Goal: Information Seeking & Learning: Find specific fact

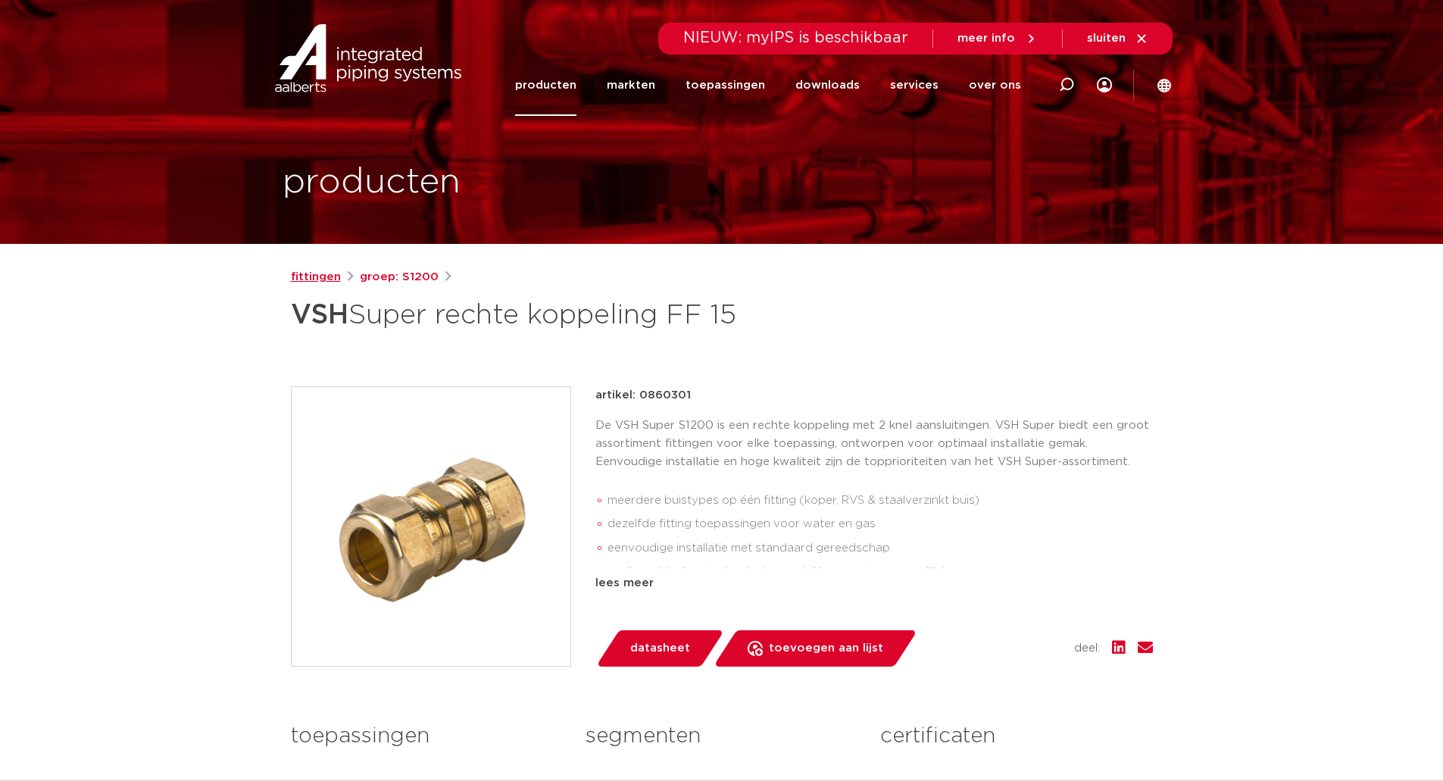
click at [327, 279] on link "fittingen" at bounding box center [316, 277] width 50 height 18
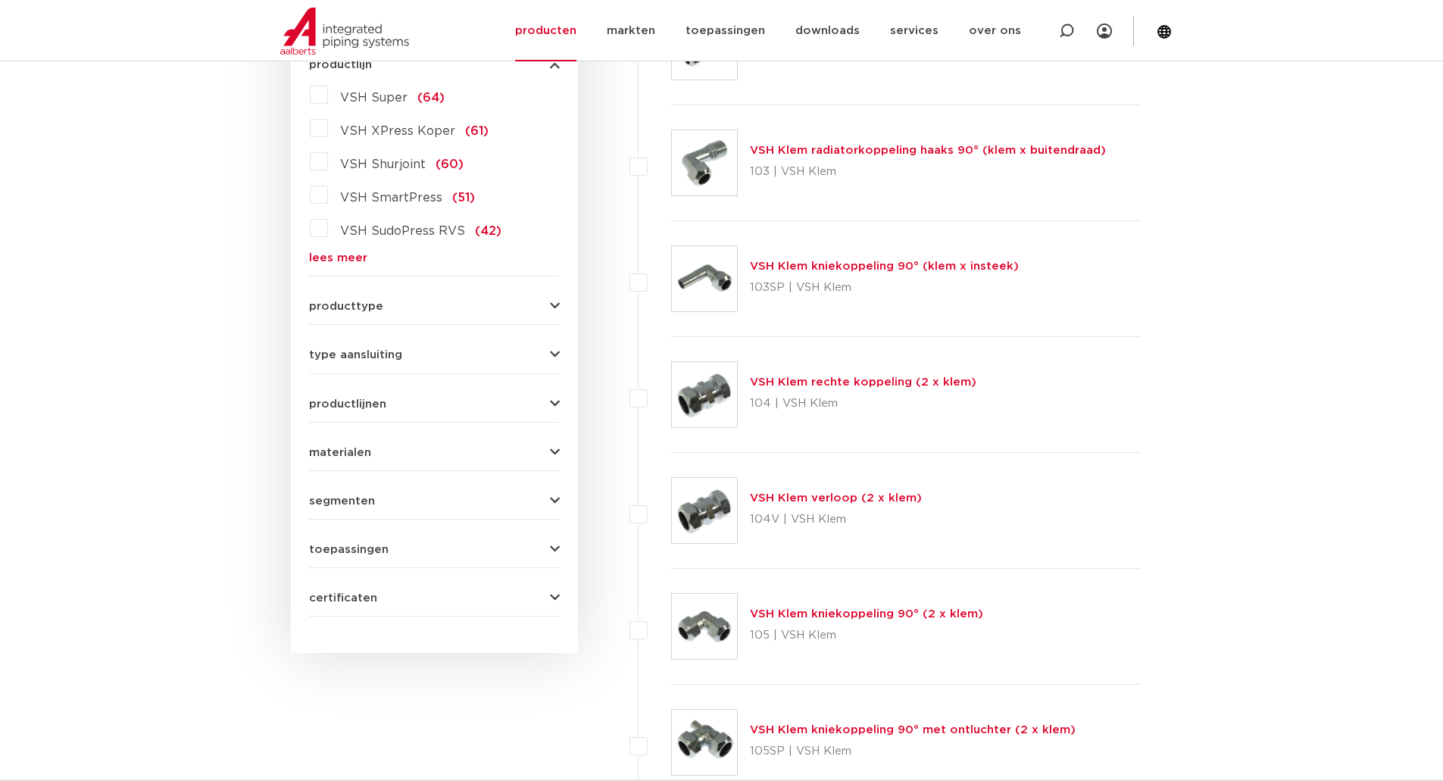
scroll to position [379, 0]
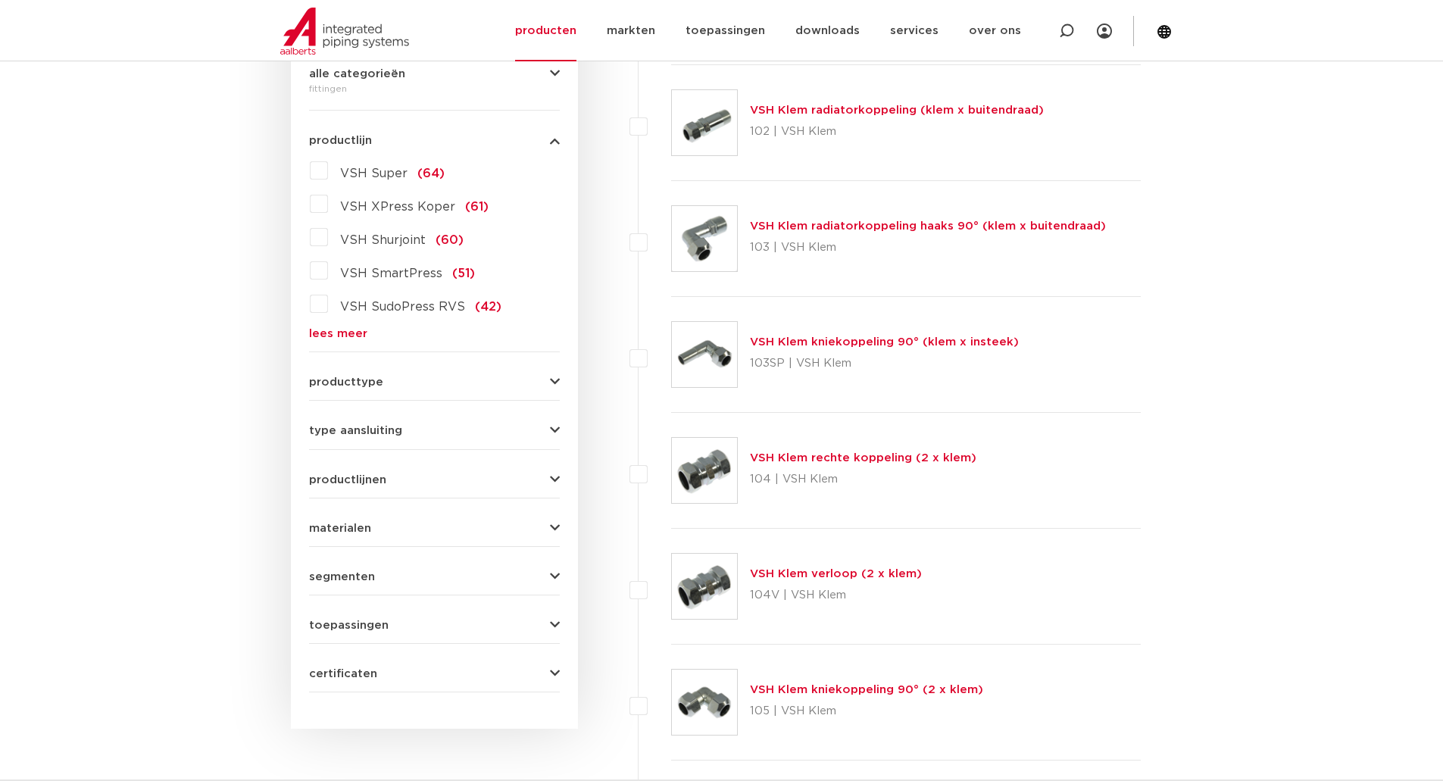
click at [380, 171] on span "VSH Super" at bounding box center [373, 173] width 67 height 12
click at [0, 0] on input "VSH Super (64)" at bounding box center [0, 0] width 0 height 0
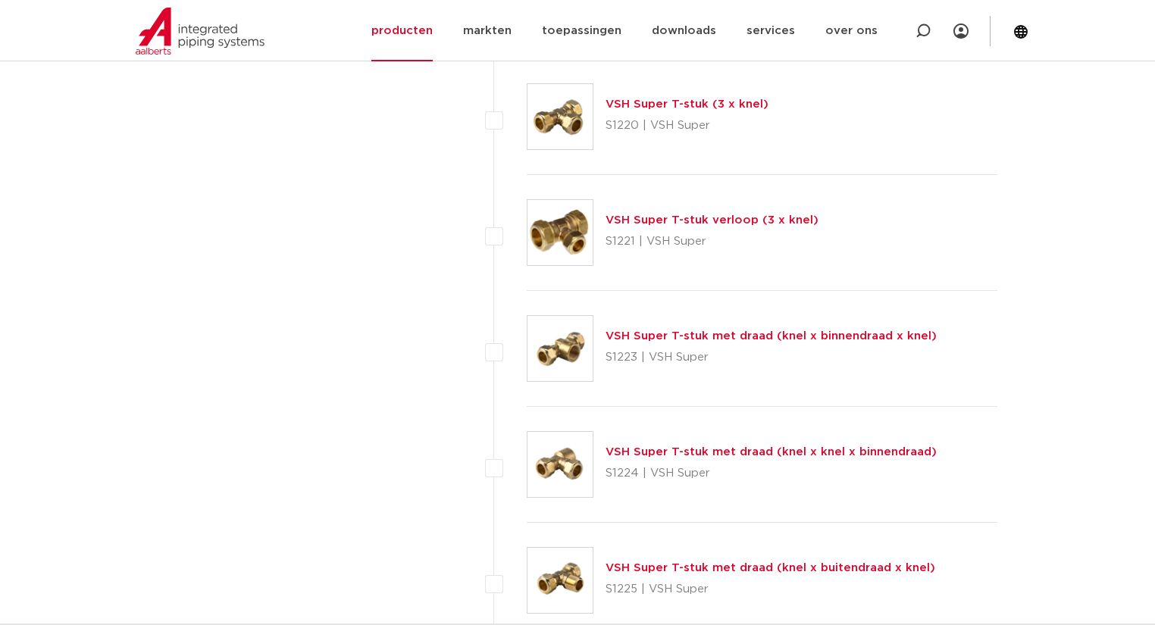
scroll to position [2167, 0]
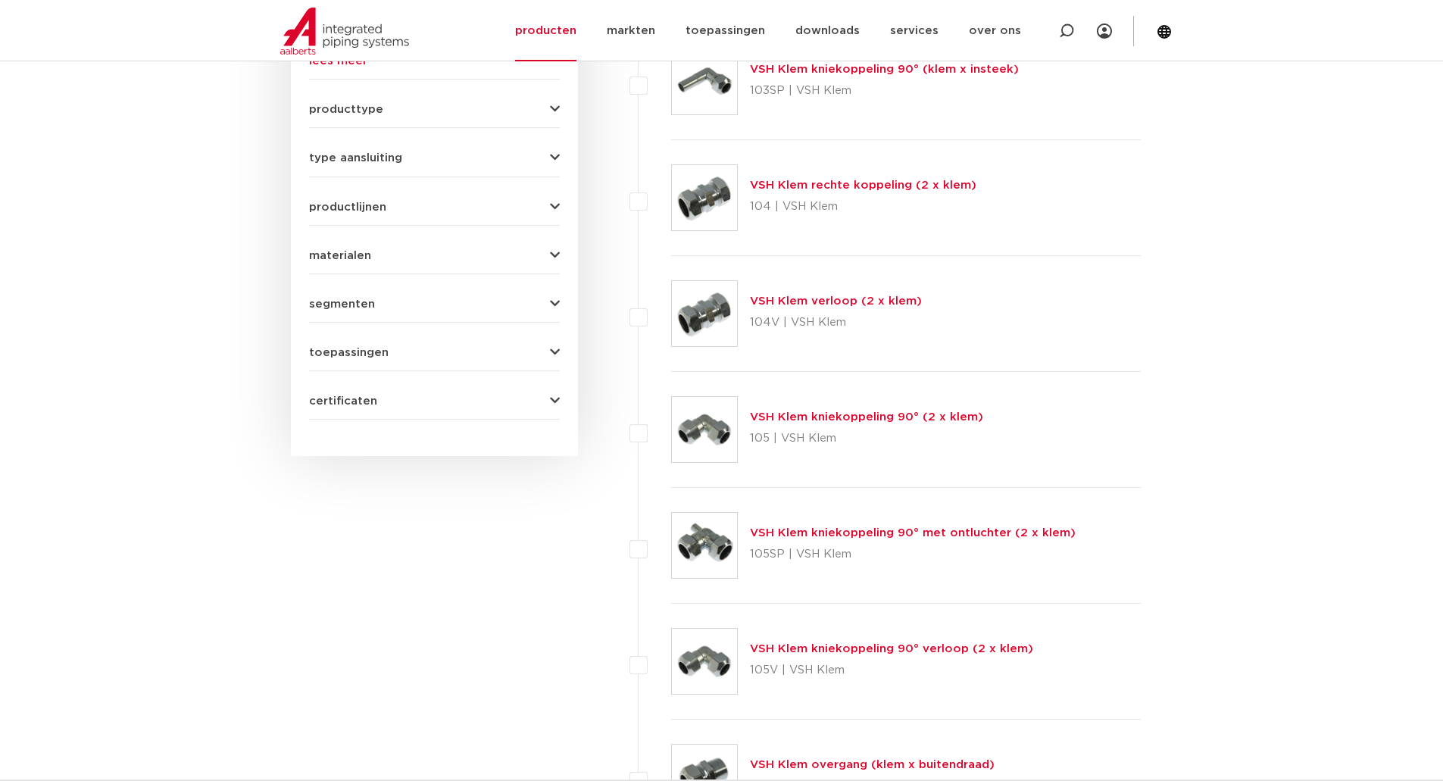
scroll to position [197, 0]
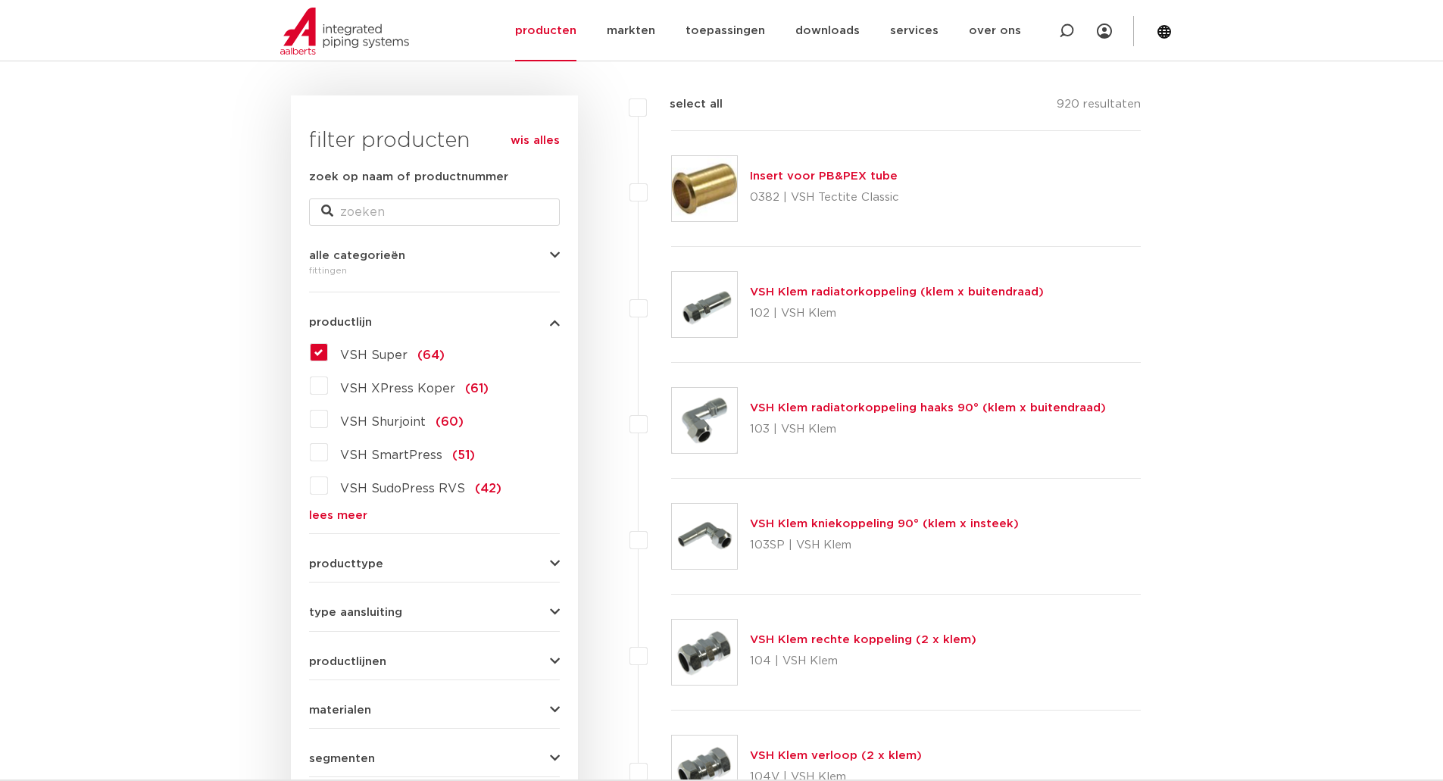
click at [328, 356] on label "VSH Super (64)" at bounding box center [386, 352] width 117 height 24
click at [0, 0] on input "VSH Super (64)" at bounding box center [0, 0] width 0 height 0
click at [330, 458] on label "VSH SmartPress (51)" at bounding box center [401, 452] width 147 height 24
click at [0, 0] on input "VSH SmartPress (51)" at bounding box center [0, 0] width 0 height 0
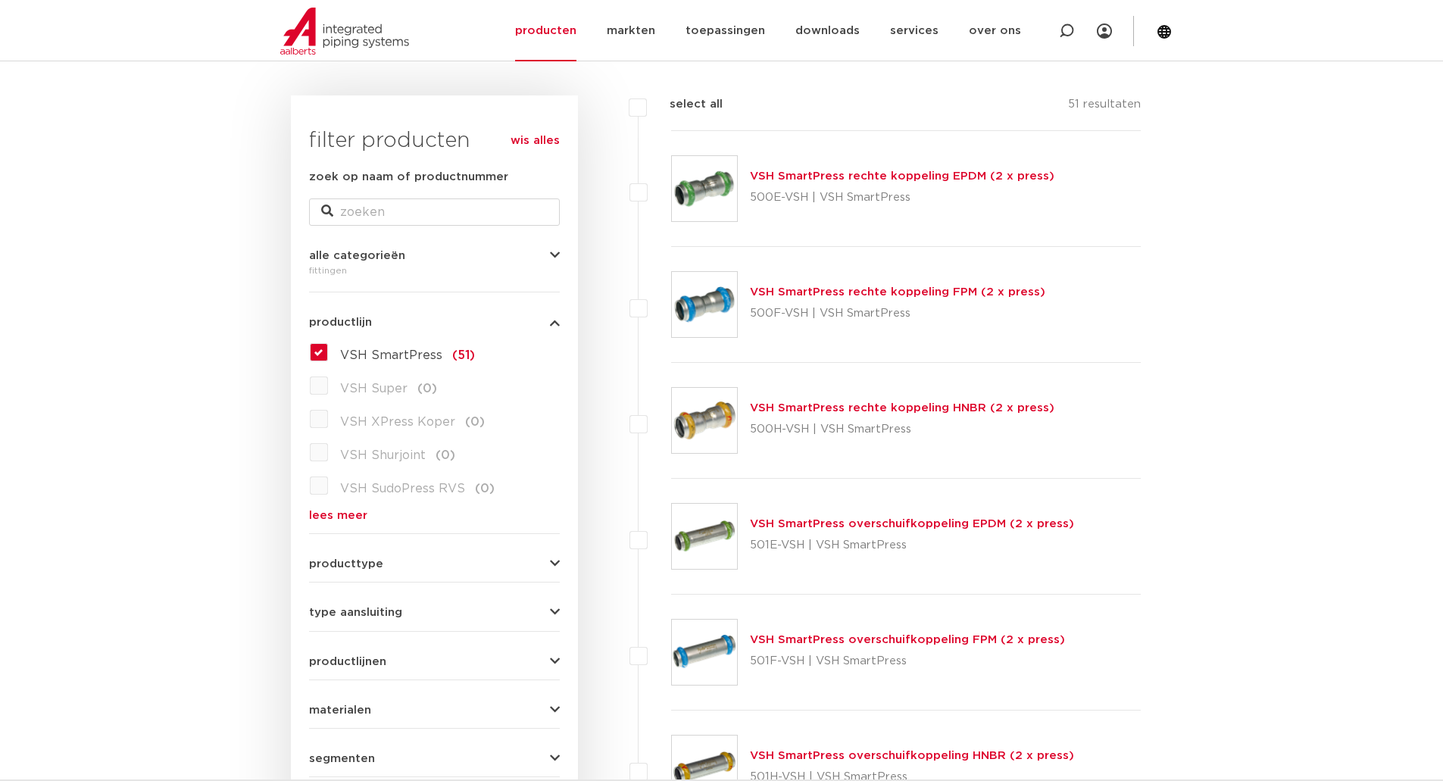
click at [328, 359] on label "VSH SmartPress (51)" at bounding box center [401, 352] width 147 height 24
click at [0, 0] on input "VSH SmartPress (51)" at bounding box center [0, 0] width 0 height 0
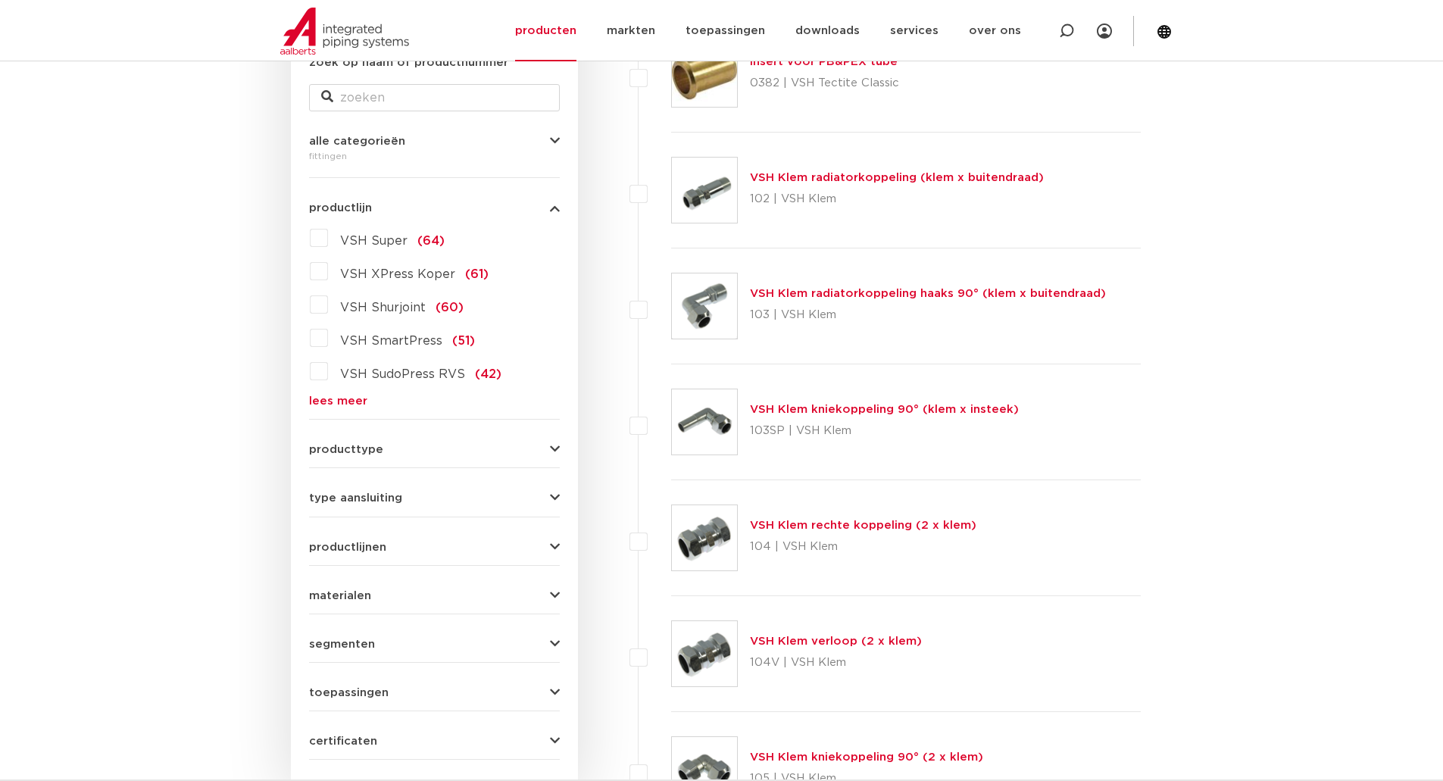
scroll to position [349, 0]
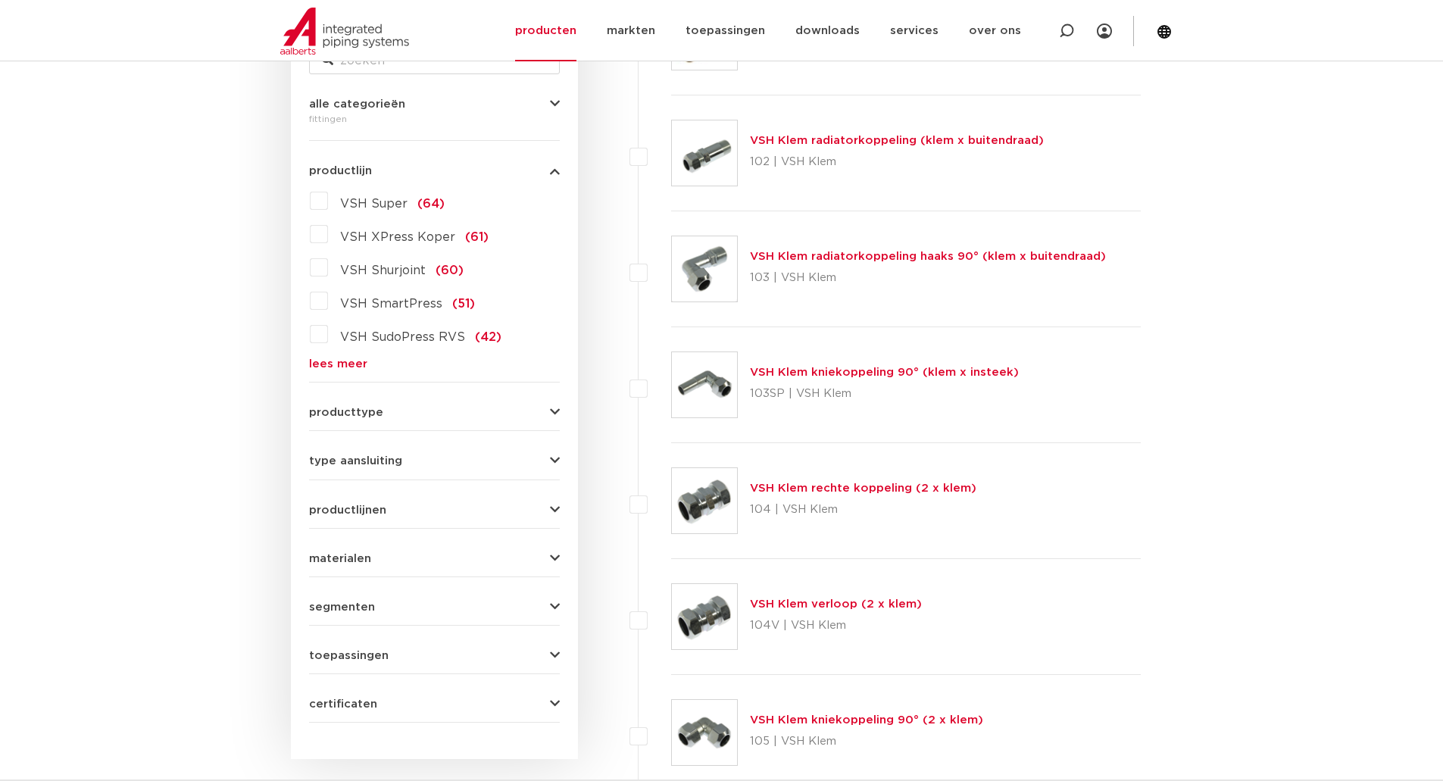
click at [406, 408] on button "producttype" at bounding box center [434, 412] width 251 height 11
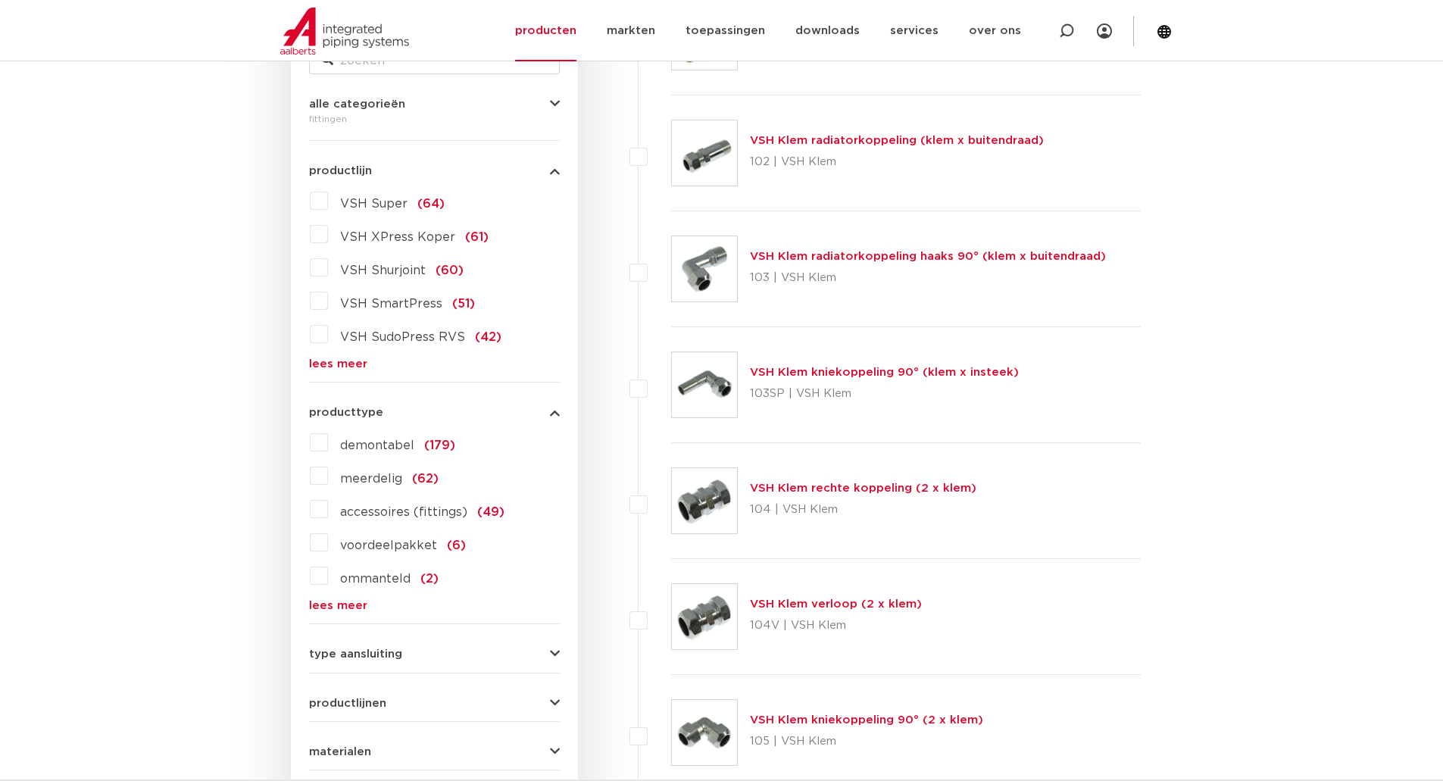
click at [548, 657] on button "type aansluiting" at bounding box center [434, 654] width 251 height 11
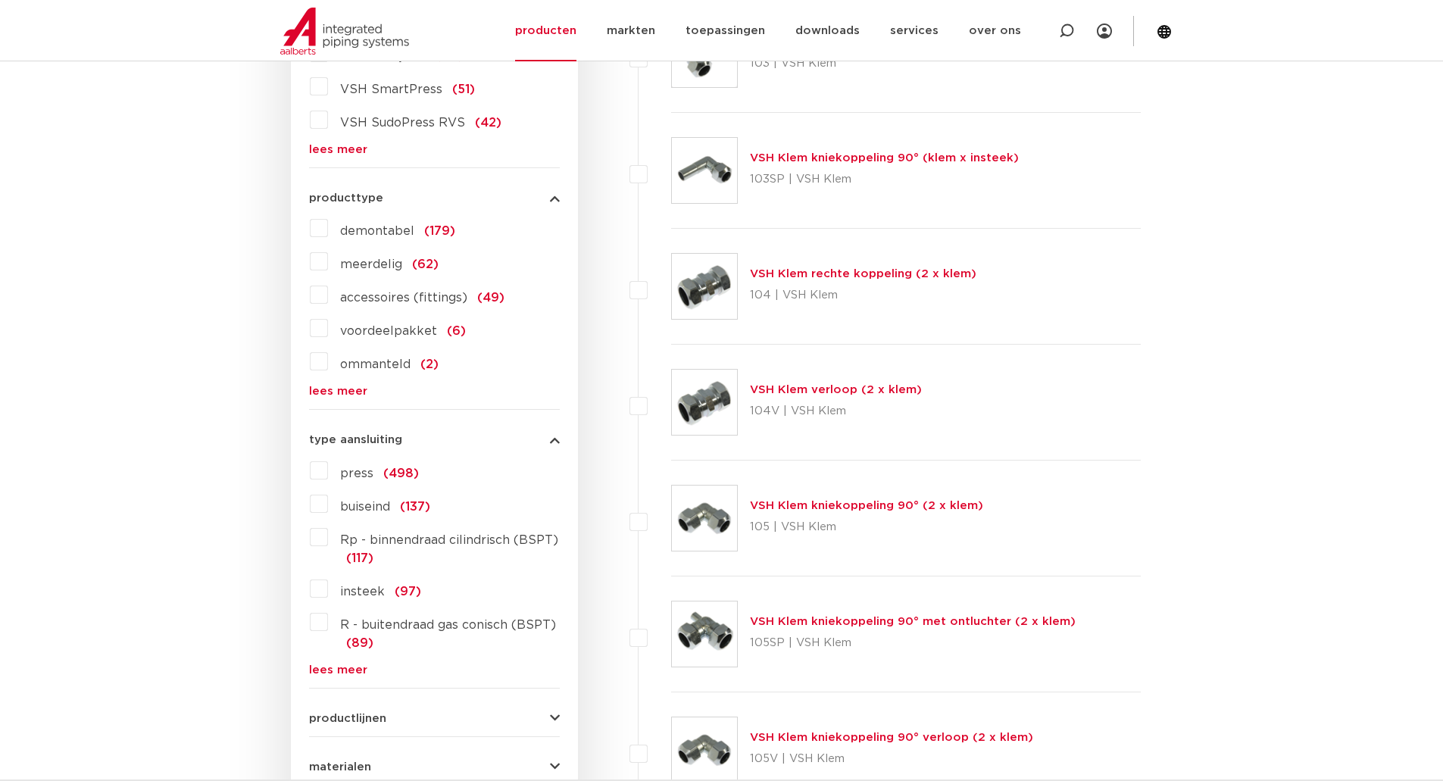
scroll to position [576, 0]
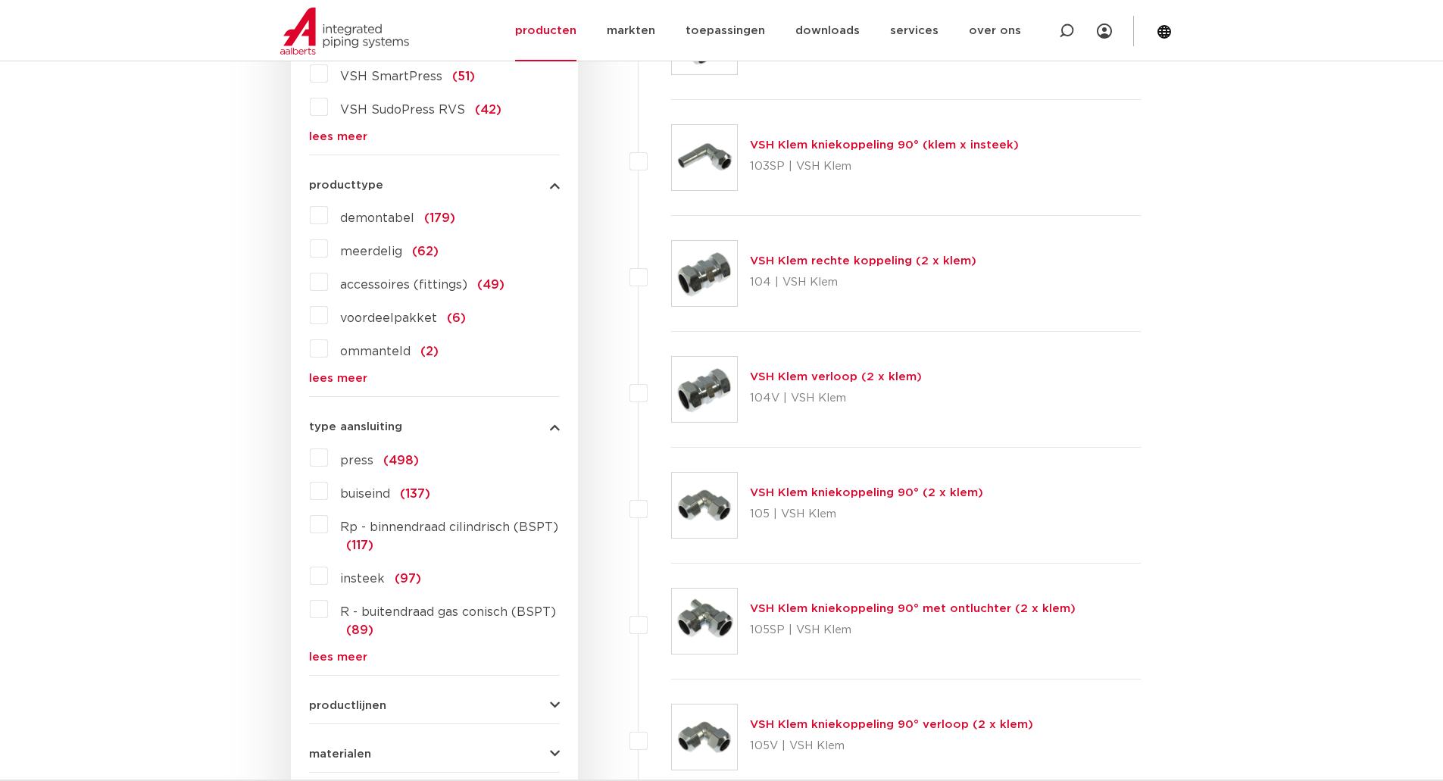
click at [363, 498] on span "buiseind" at bounding box center [365, 494] width 50 height 12
click at [0, 0] on input "buiseind (137)" at bounding box center [0, 0] width 0 height 0
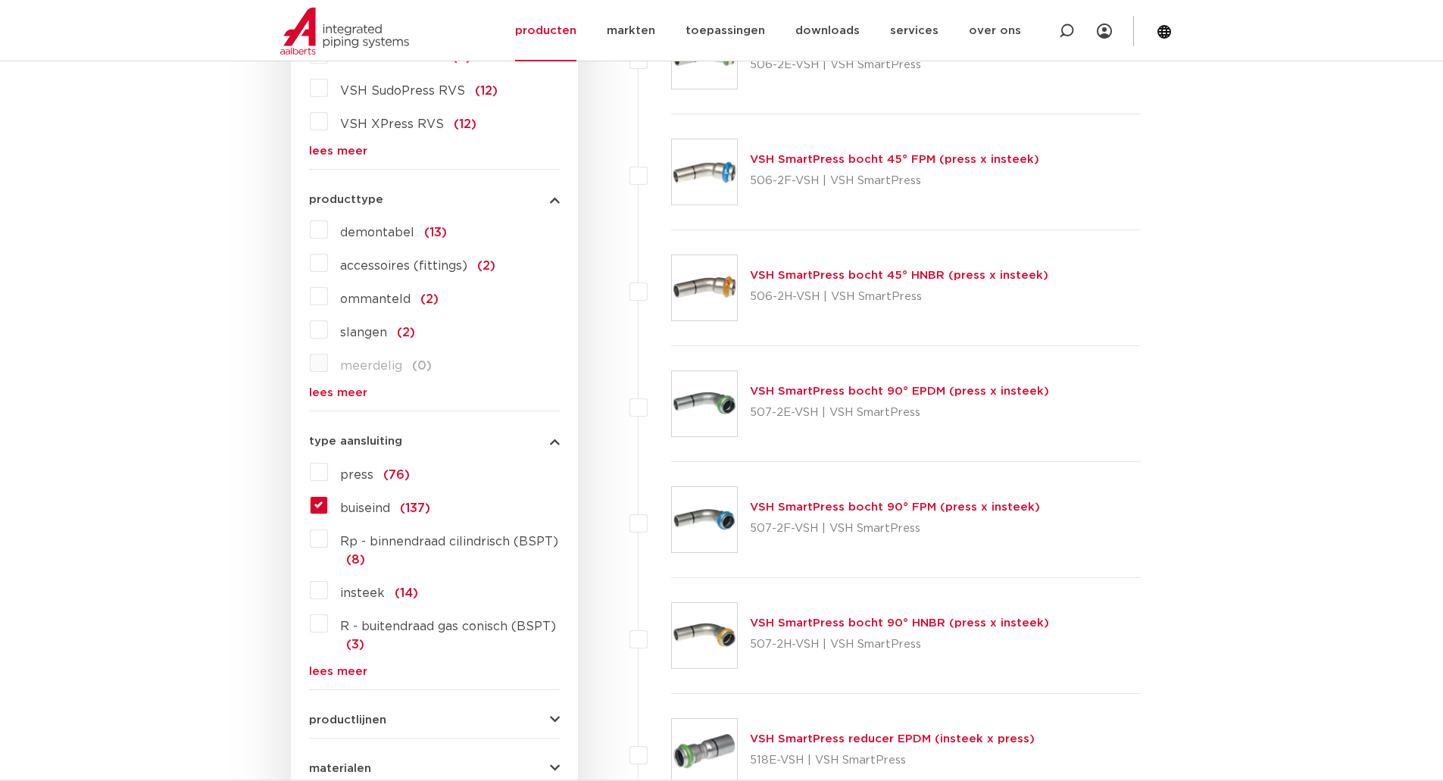
scroll to position [576, 0]
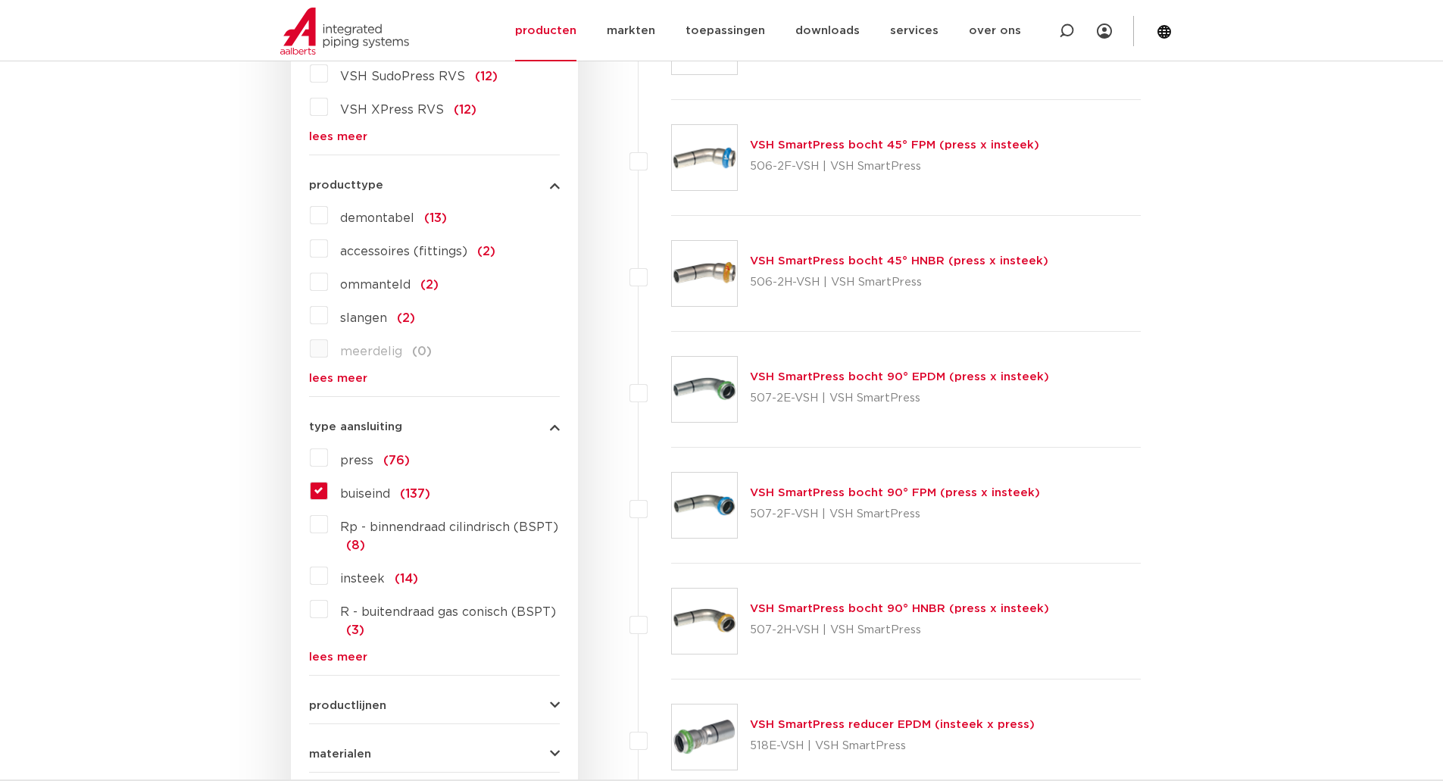
click at [328, 496] on label "buiseind (137)" at bounding box center [379, 491] width 102 height 24
click at [0, 0] on input "buiseind (137)" at bounding box center [0, 0] width 0 height 0
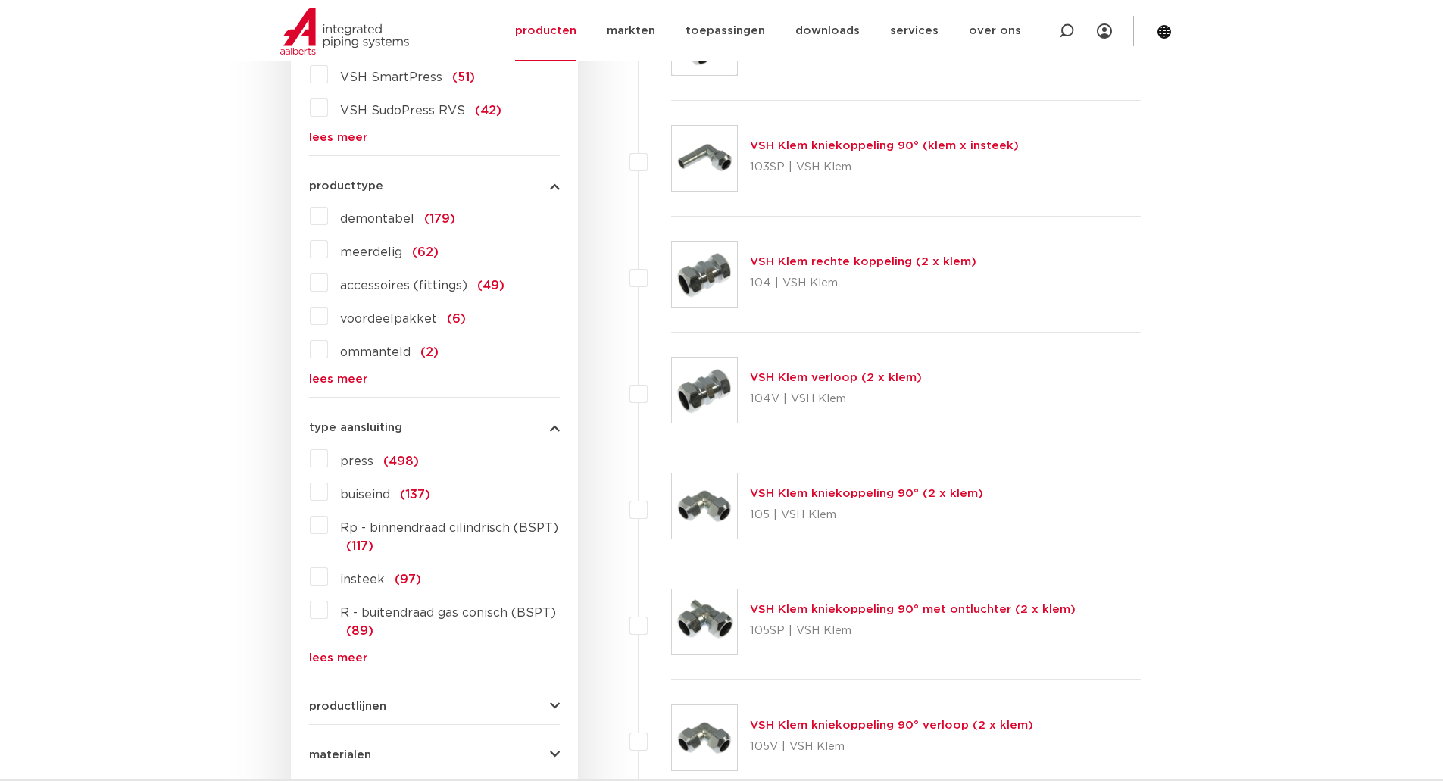
scroll to position [576, 0]
click at [350, 654] on link "lees meer" at bounding box center [434, 657] width 251 height 11
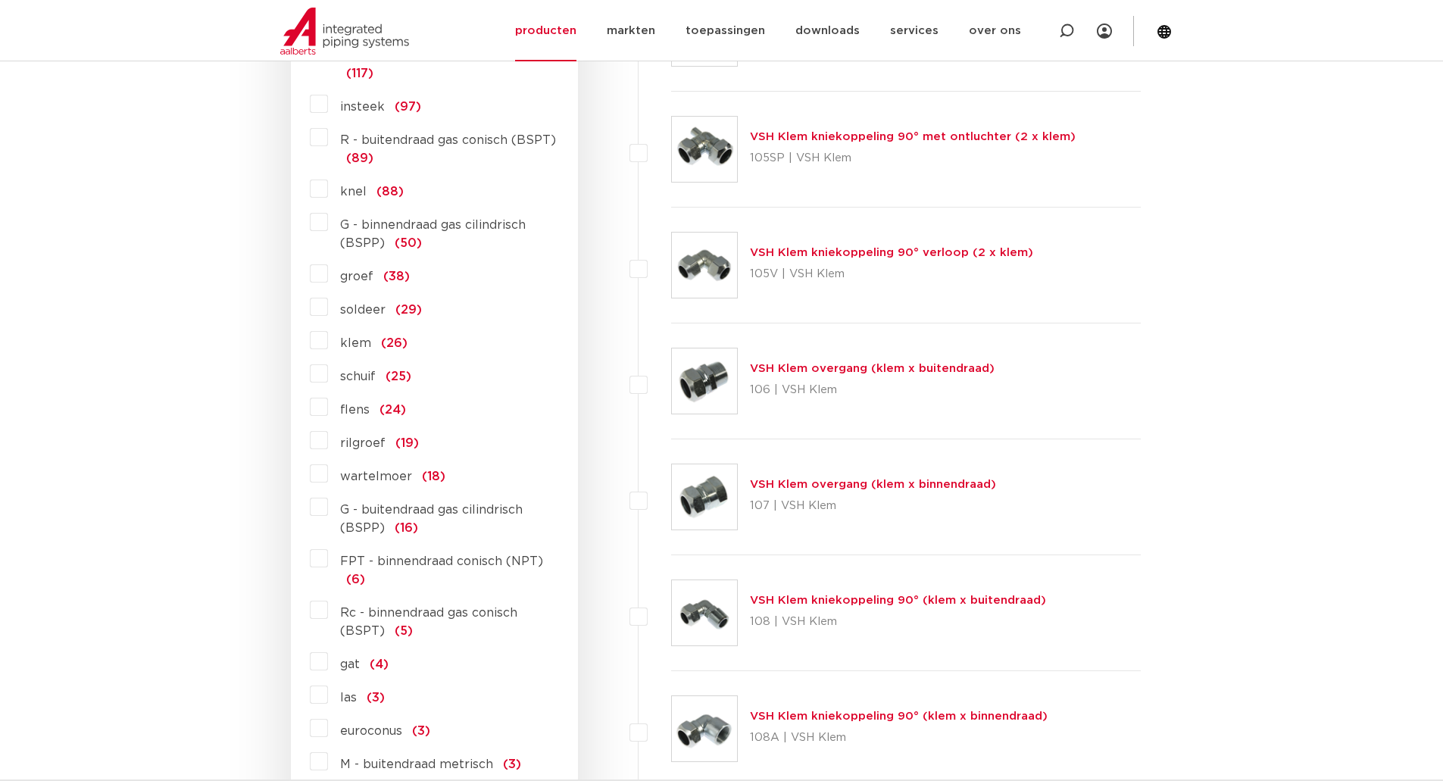
scroll to position [1030, 0]
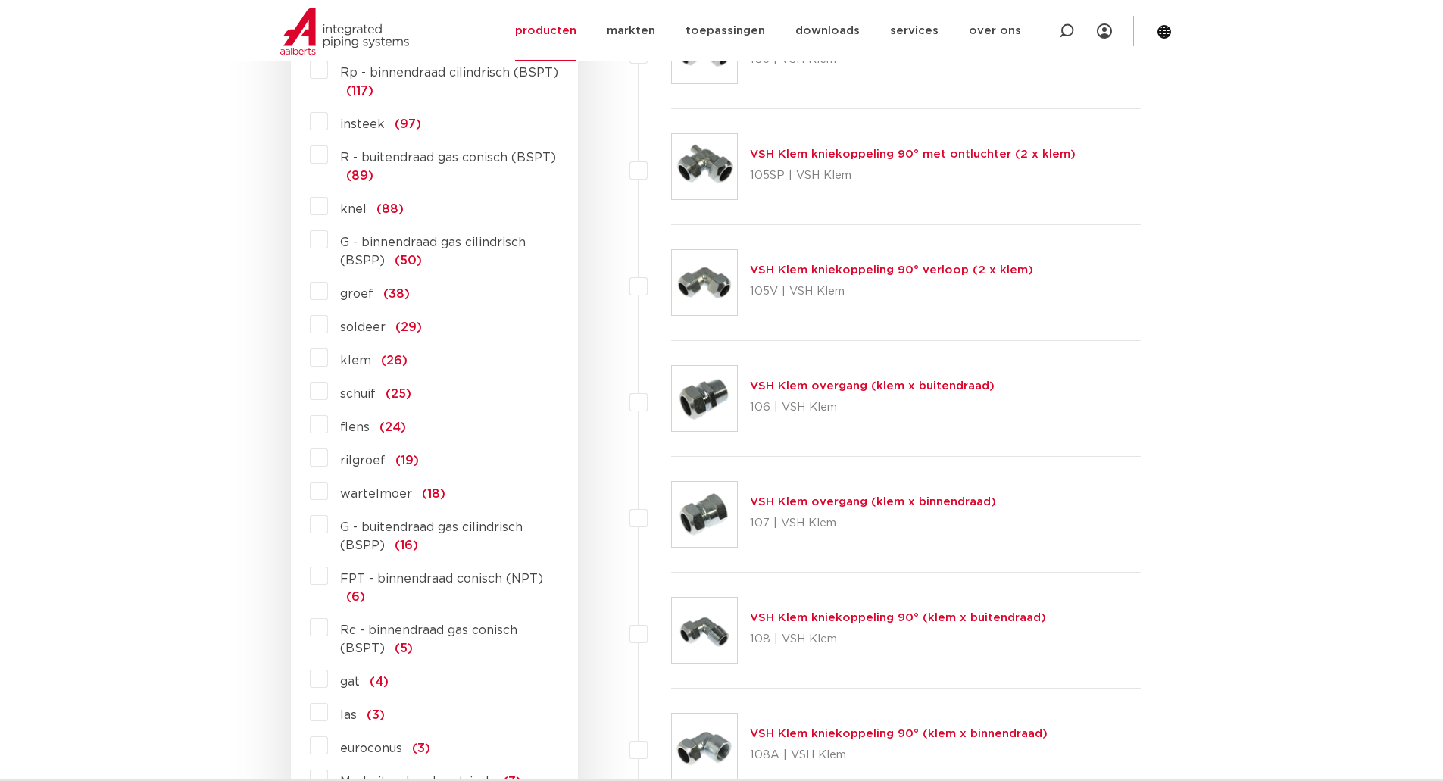
click at [328, 364] on label "klem (26)" at bounding box center [368, 358] width 80 height 24
click at [0, 0] on input "klem (26)" at bounding box center [0, 0] width 0 height 0
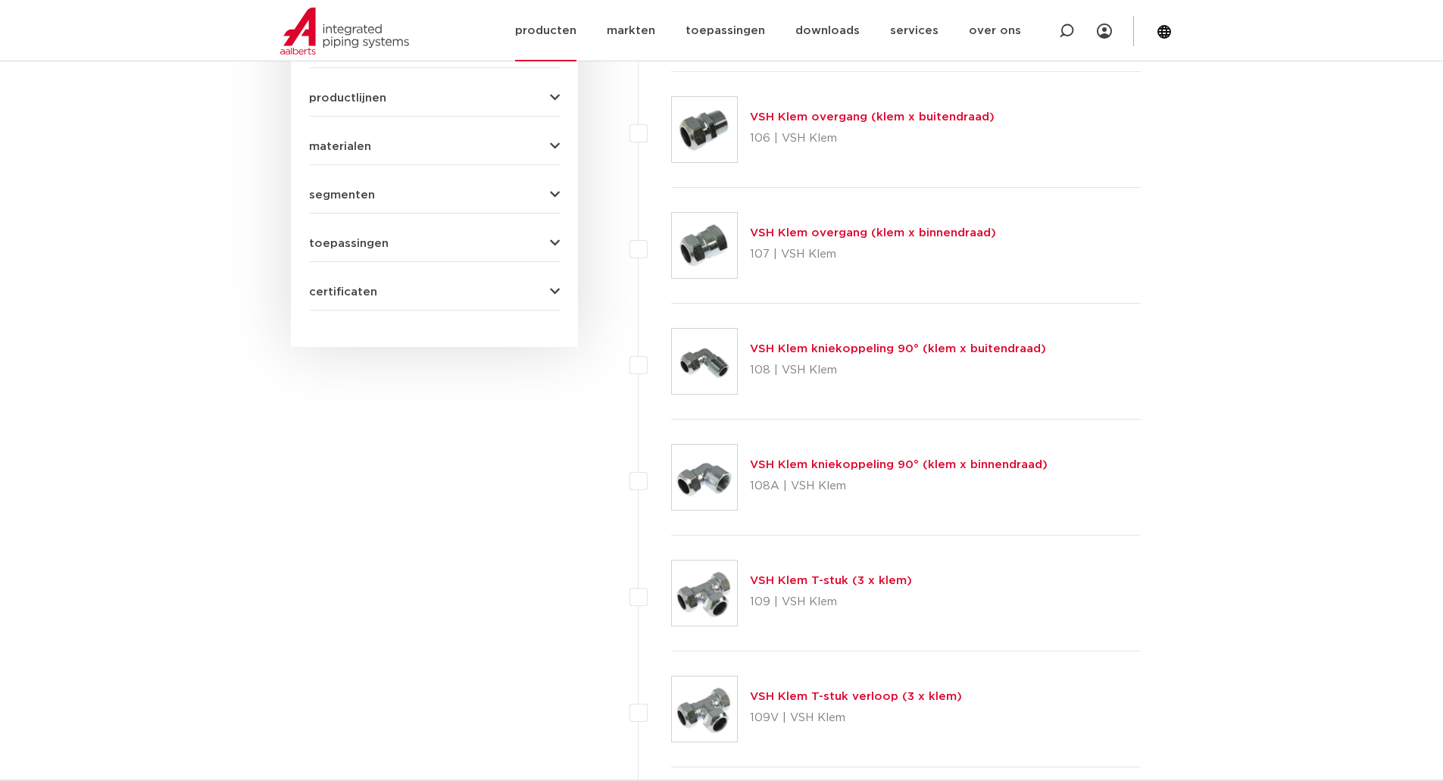
scroll to position [1182, 0]
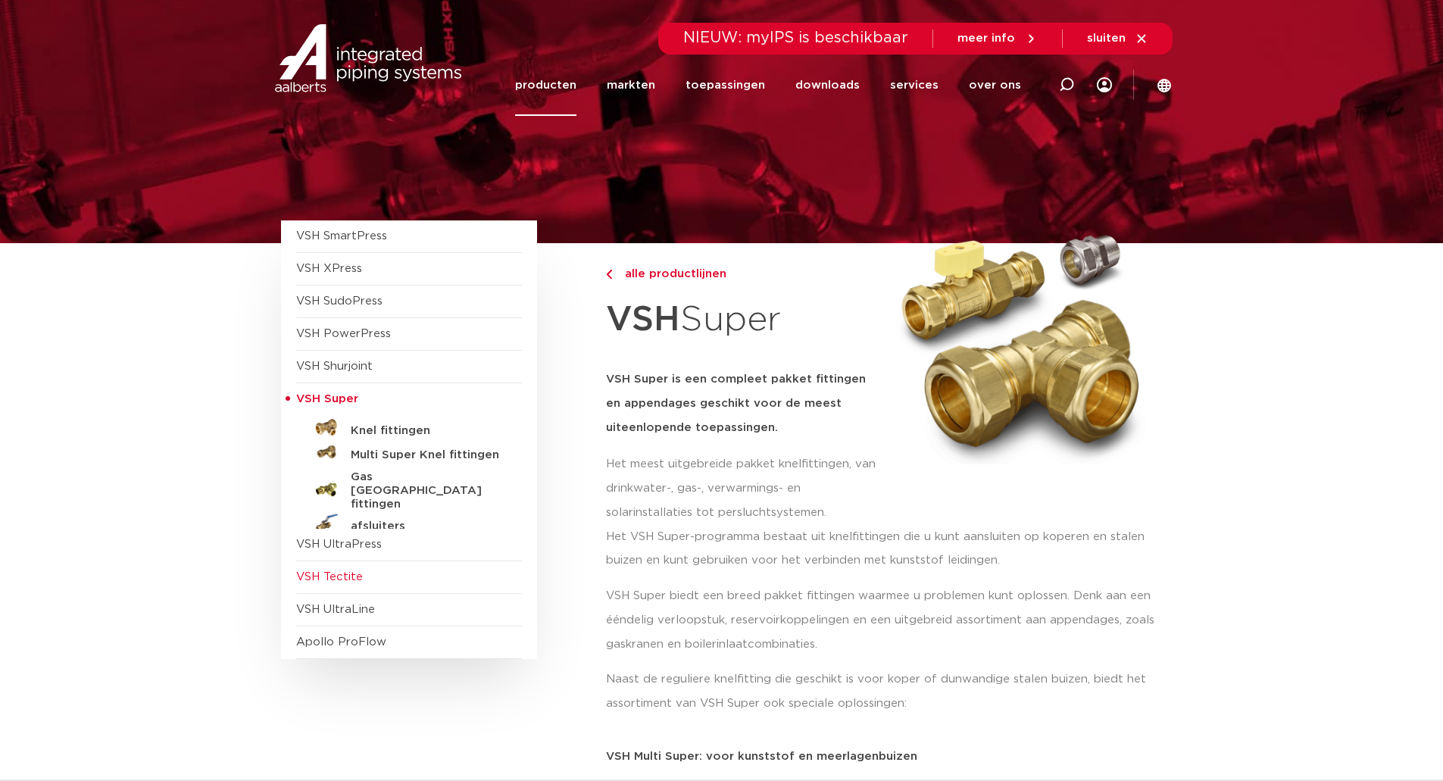
click at [352, 577] on span "VSH Tectite" at bounding box center [329, 576] width 67 height 11
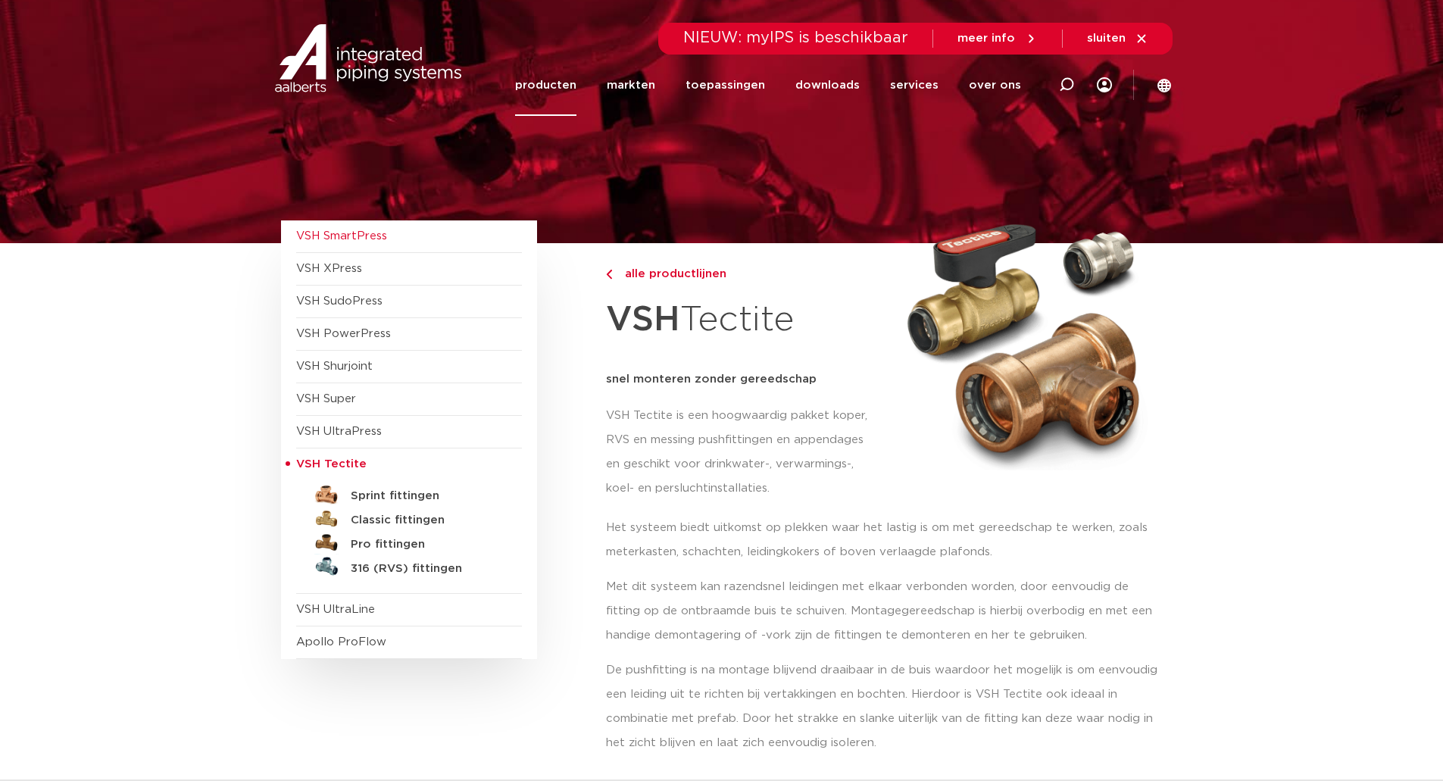
click at [355, 227] on span "VSH SmartPress" at bounding box center [409, 236] width 226 height 33
click at [355, 232] on span "VSH SmartPress" at bounding box center [341, 235] width 91 height 11
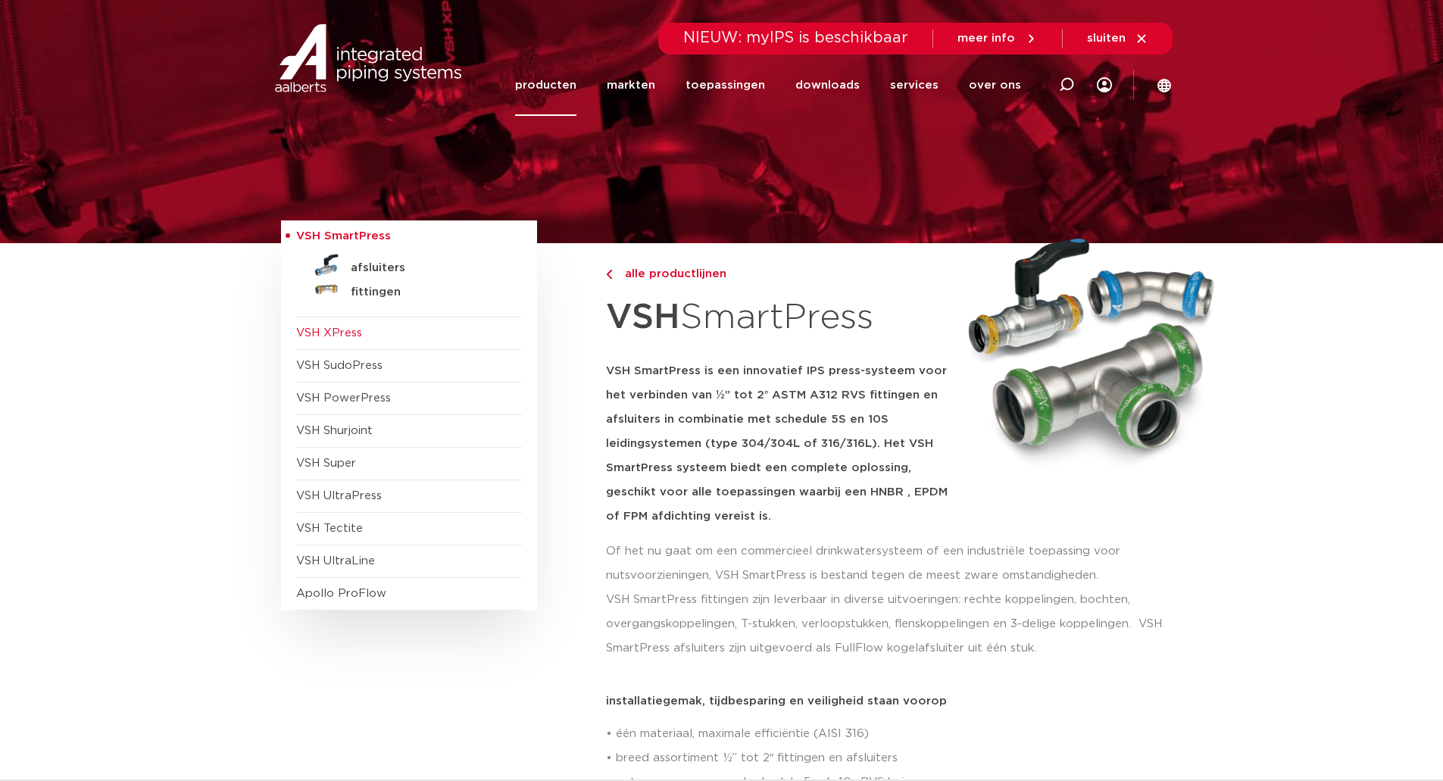
click at [339, 323] on span "VSH XPress" at bounding box center [409, 333] width 226 height 33
click at [1067, 83] on icon at bounding box center [1066, 84] width 15 height 15
type input "vsh 25 akb"
click button "Zoeken" at bounding box center [0, 0] width 0 height 0
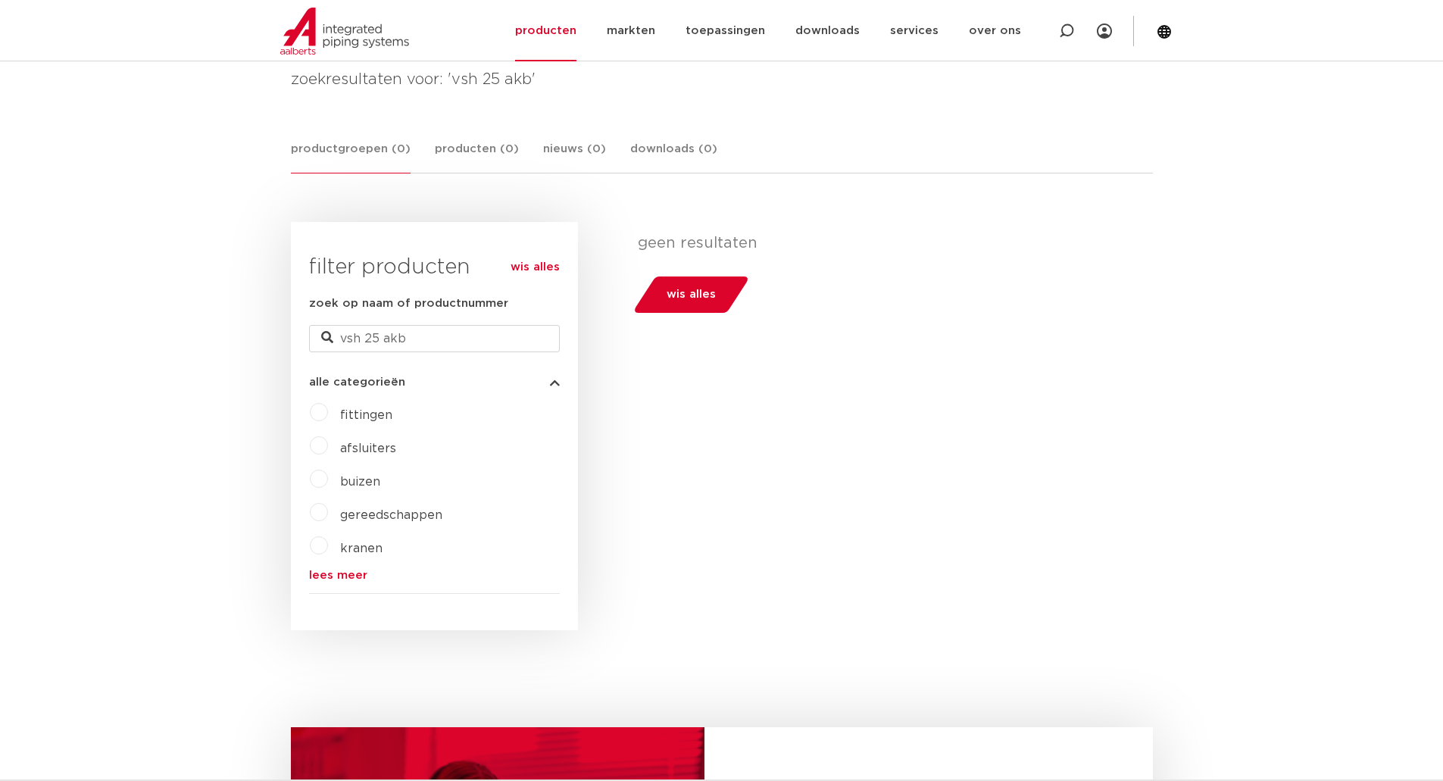
scroll to position [124, 0]
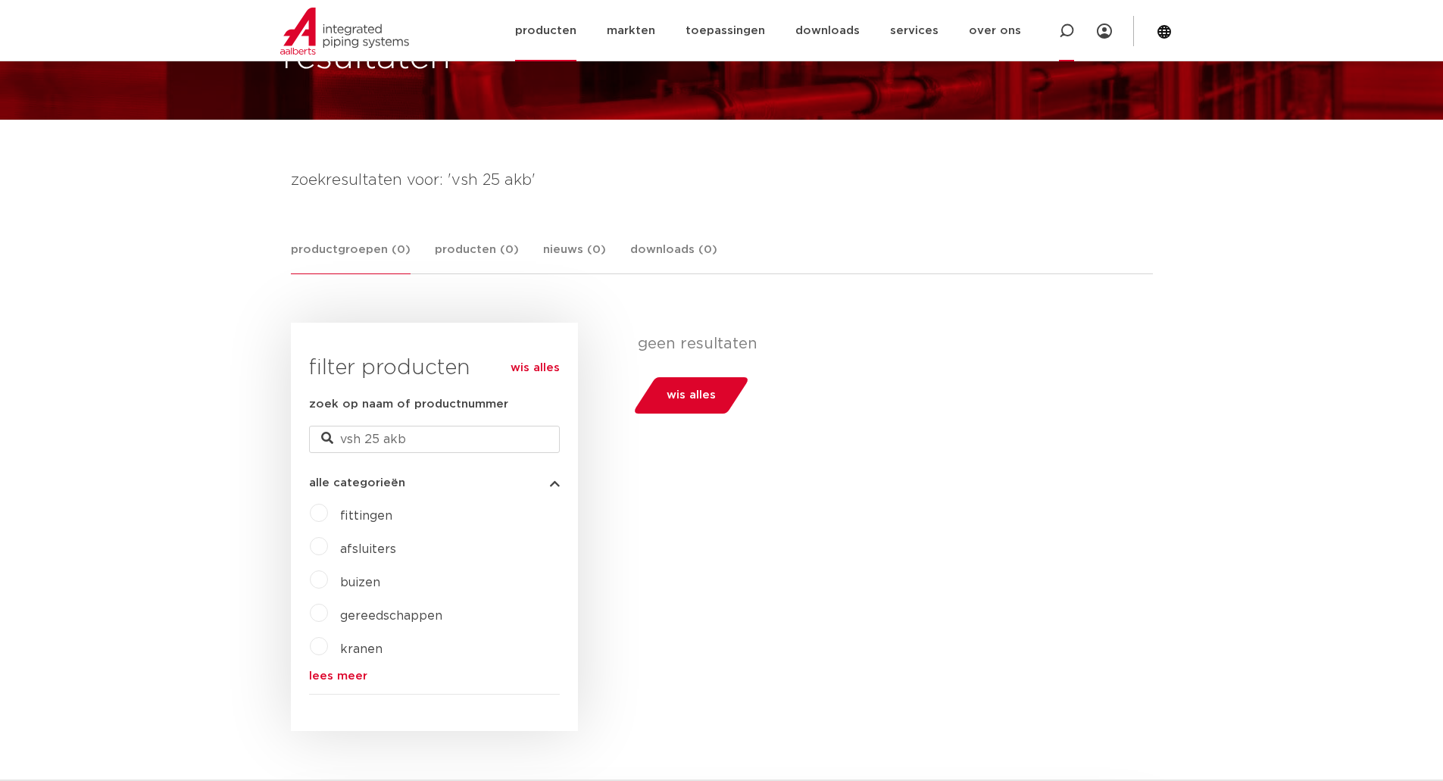
click at [1060, 32] on icon at bounding box center [1066, 30] width 15 height 15
paste input "0089101"
type input "0089101"
click button "Zoeken" at bounding box center [0, 0] width 0 height 0
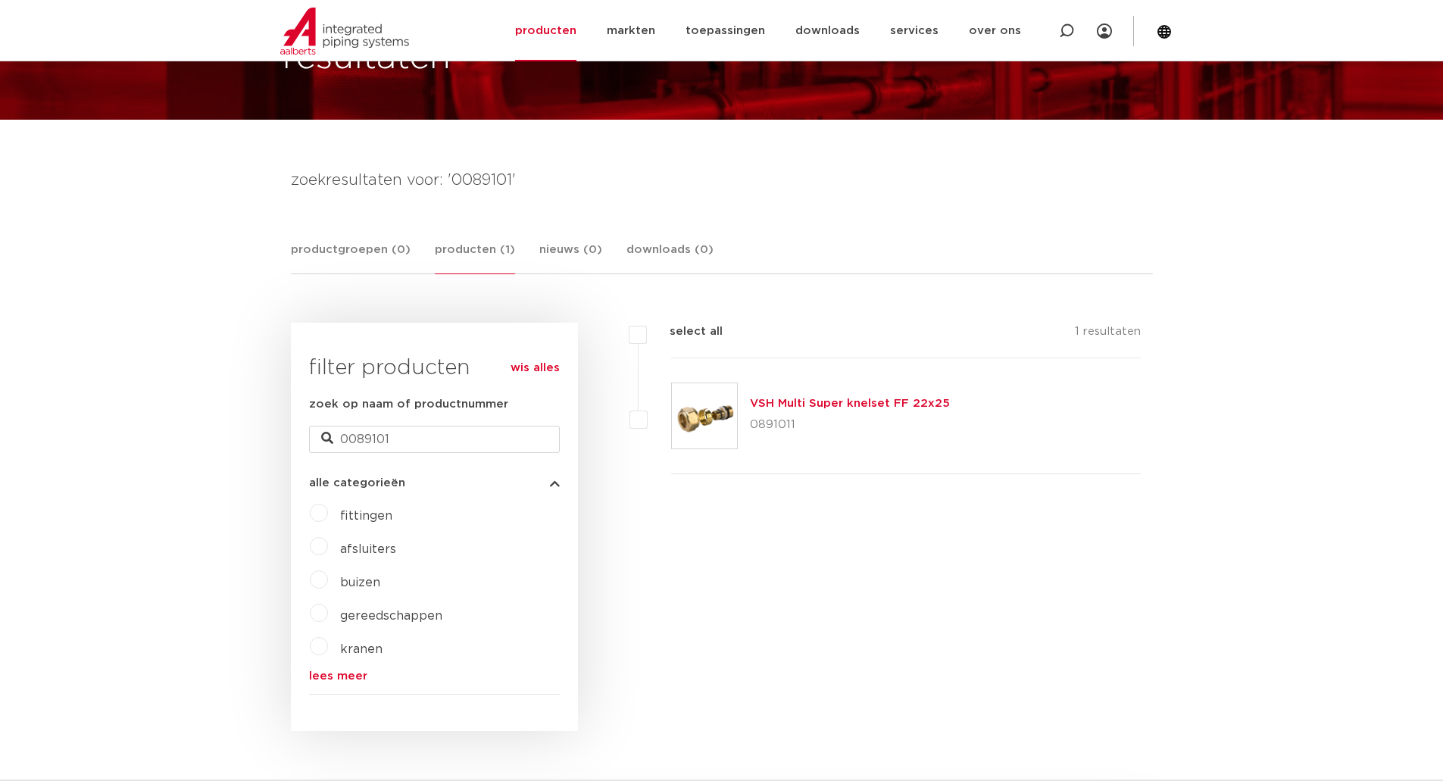
click at [870, 404] on link "VSH Multi Super knelset FF 22x25" at bounding box center [850, 403] width 200 height 11
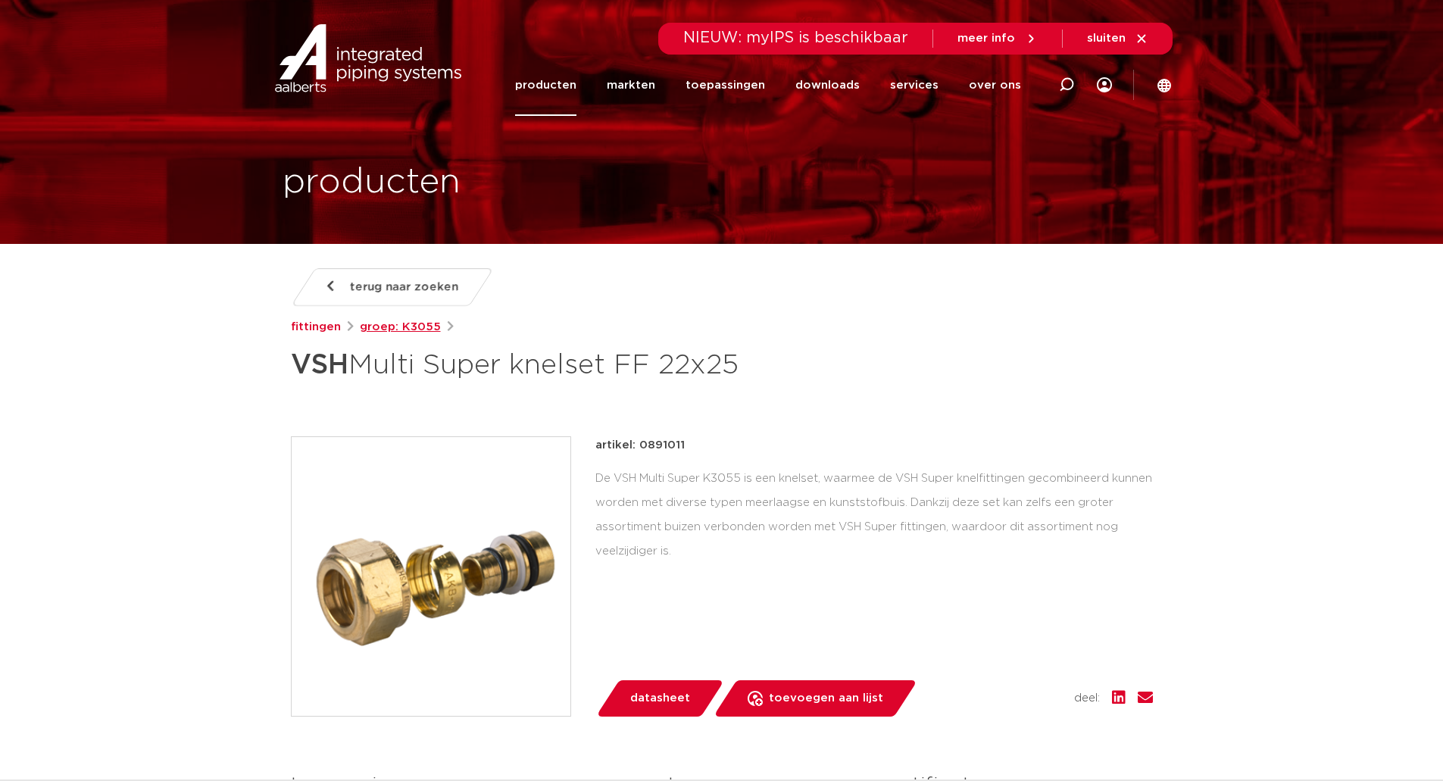
click at [403, 329] on link "groep: K3055" at bounding box center [400, 327] width 81 height 18
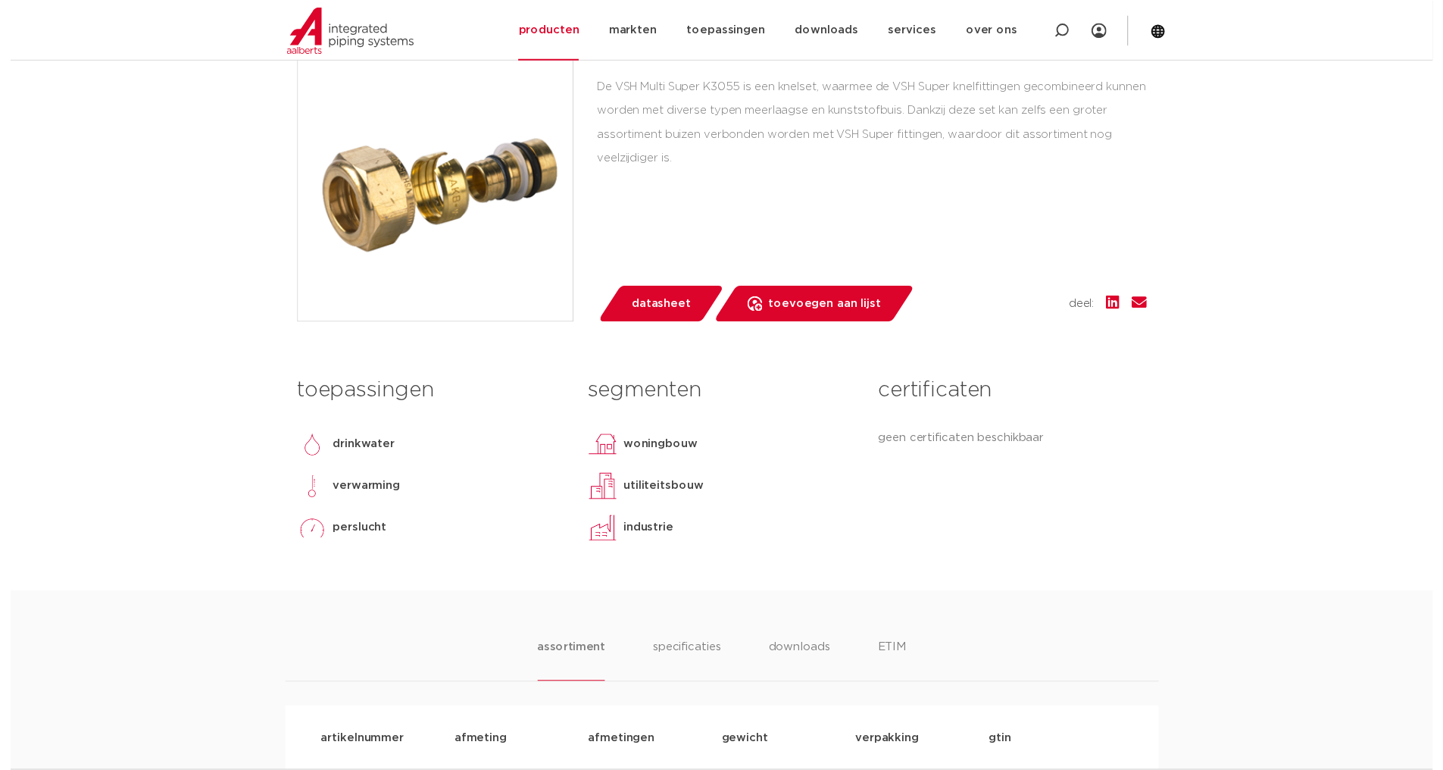
scroll to position [303, 0]
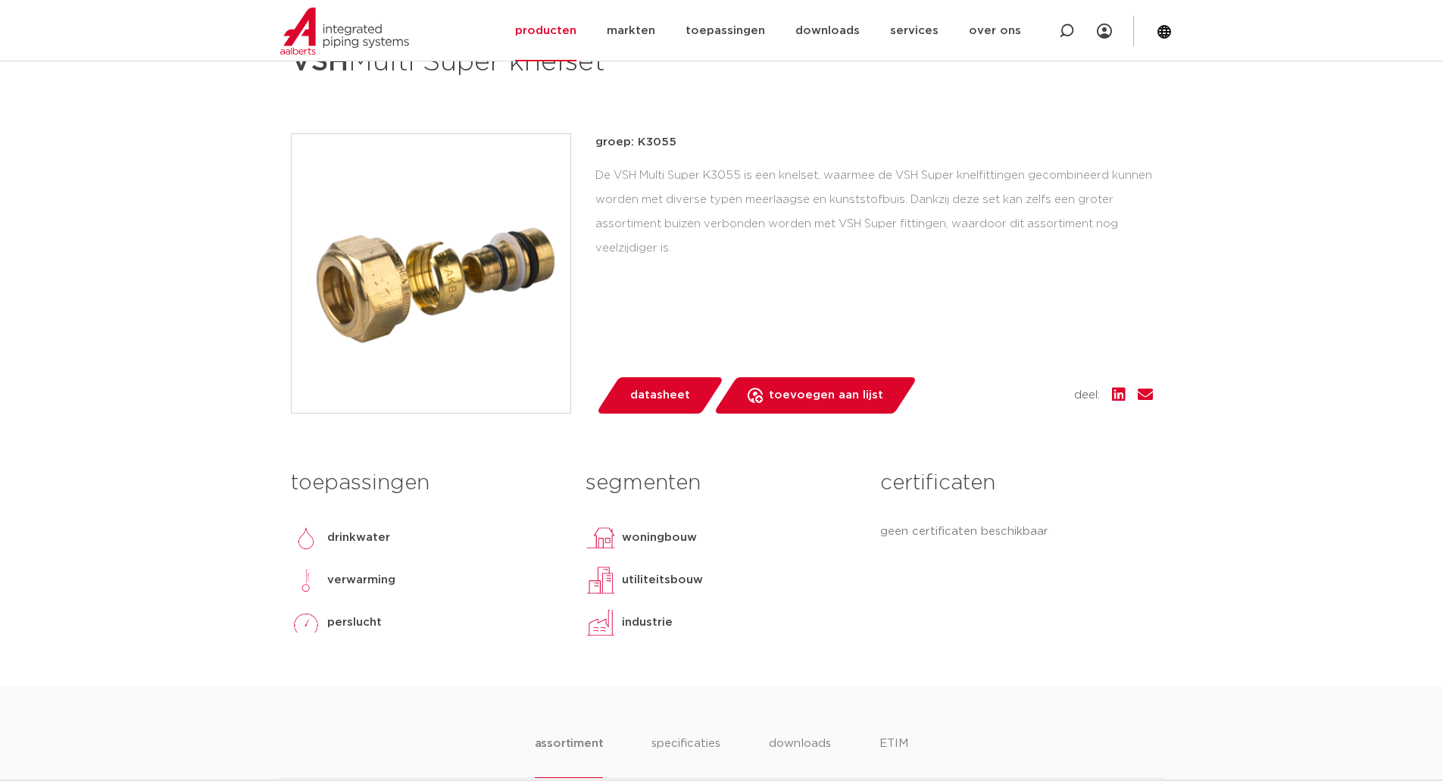
click at [680, 396] on span "datasheet" at bounding box center [660, 395] width 60 height 24
